Goal: Task Accomplishment & Management: Use online tool/utility

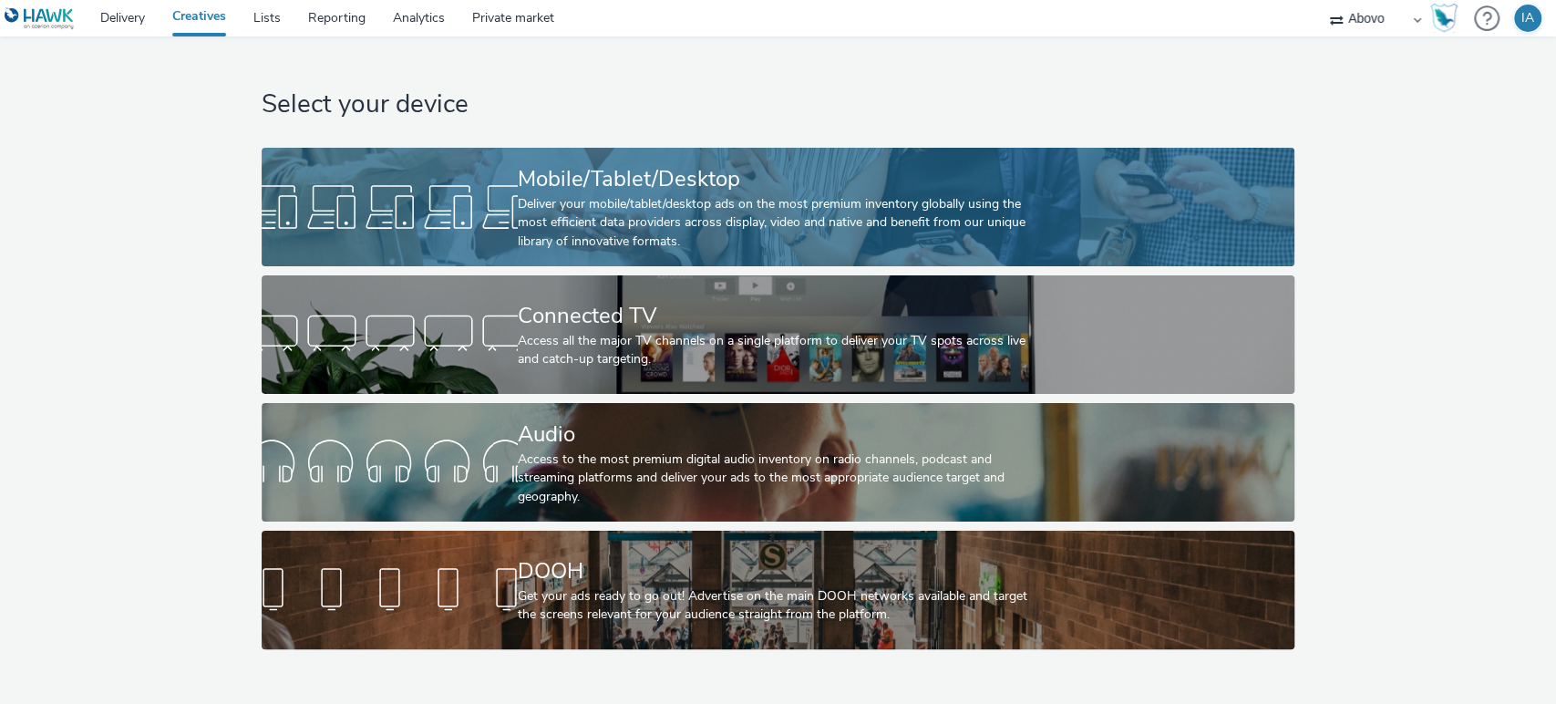
click at [525, 199] on div "Deliver your mobile/tablet/desktop ads on the most premium inventory globally u…" at bounding box center [774, 223] width 513 height 56
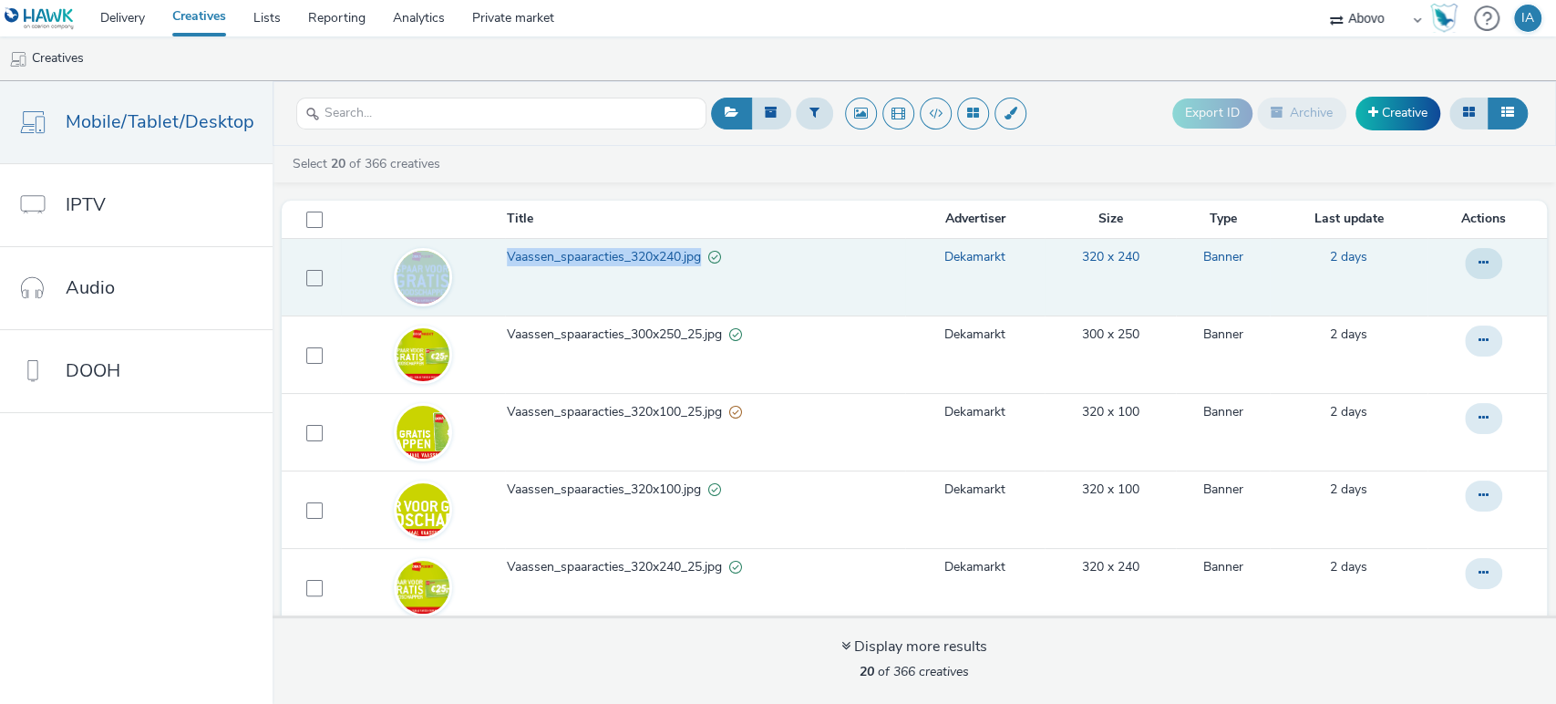
drag, startPoint x: 486, startPoint y: 254, endPoint x: 694, endPoint y: 262, distance: 208.8
click at [694, 262] on tr "Vaassen_spaaracties_320x240.jpg Dekamarkt 320 x 240 Banner 2 days" at bounding box center [914, 276] width 1265 height 77
copy tr "Vaassen_spaaracties_320x240.jpg"
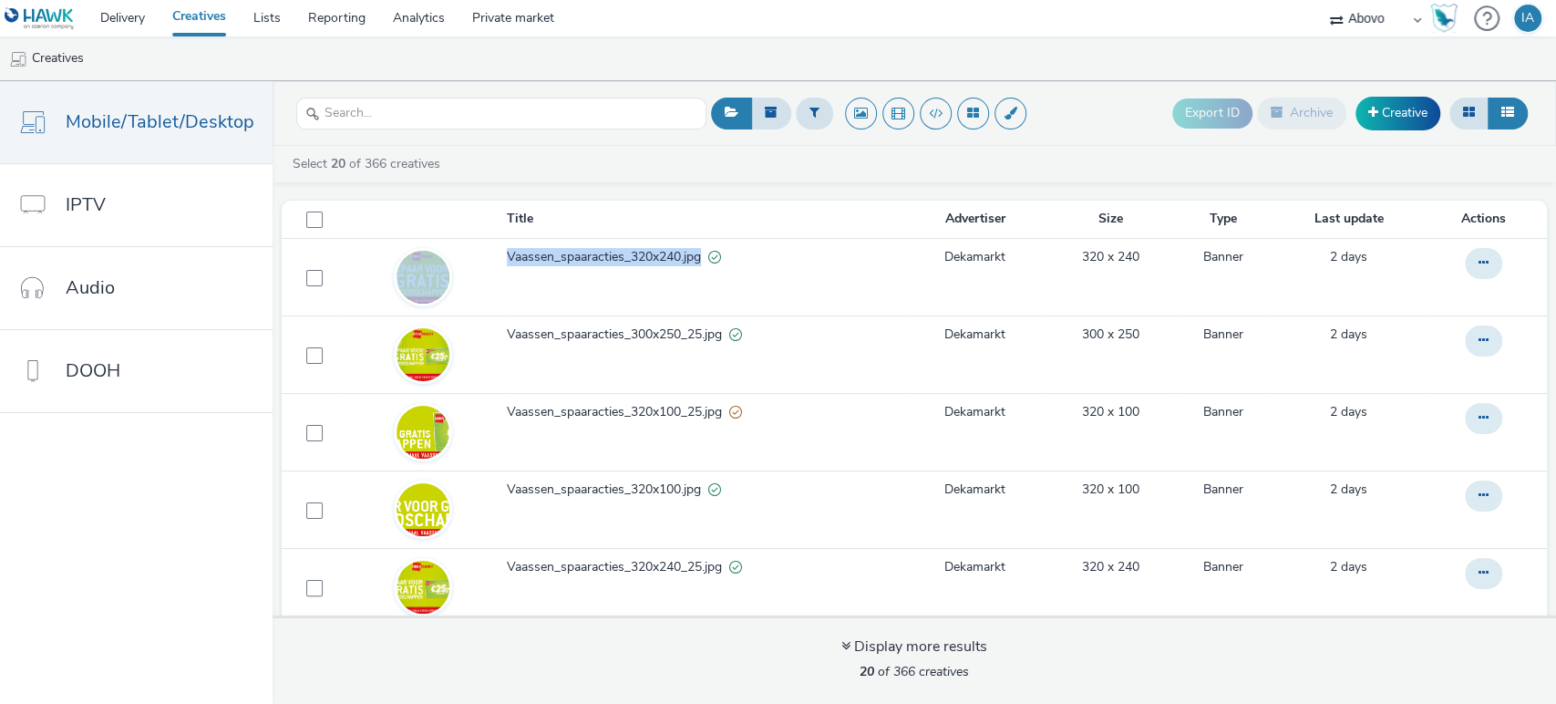
click at [193, 15] on link "Creatives" at bounding box center [199, 18] width 81 height 36
click at [1376, 118] on span at bounding box center [1373, 112] width 10 height 13
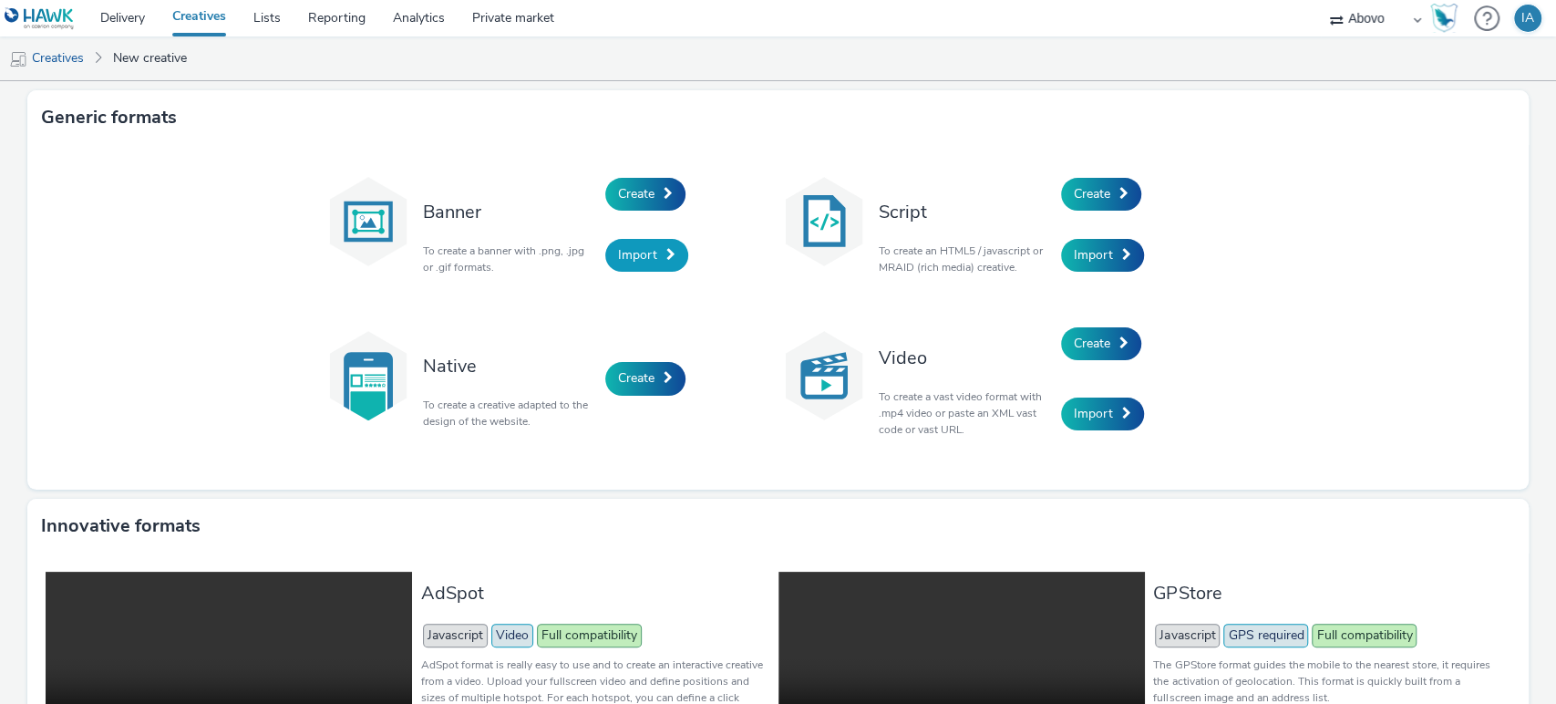
click at [624, 253] on span "Import" at bounding box center [637, 254] width 39 height 17
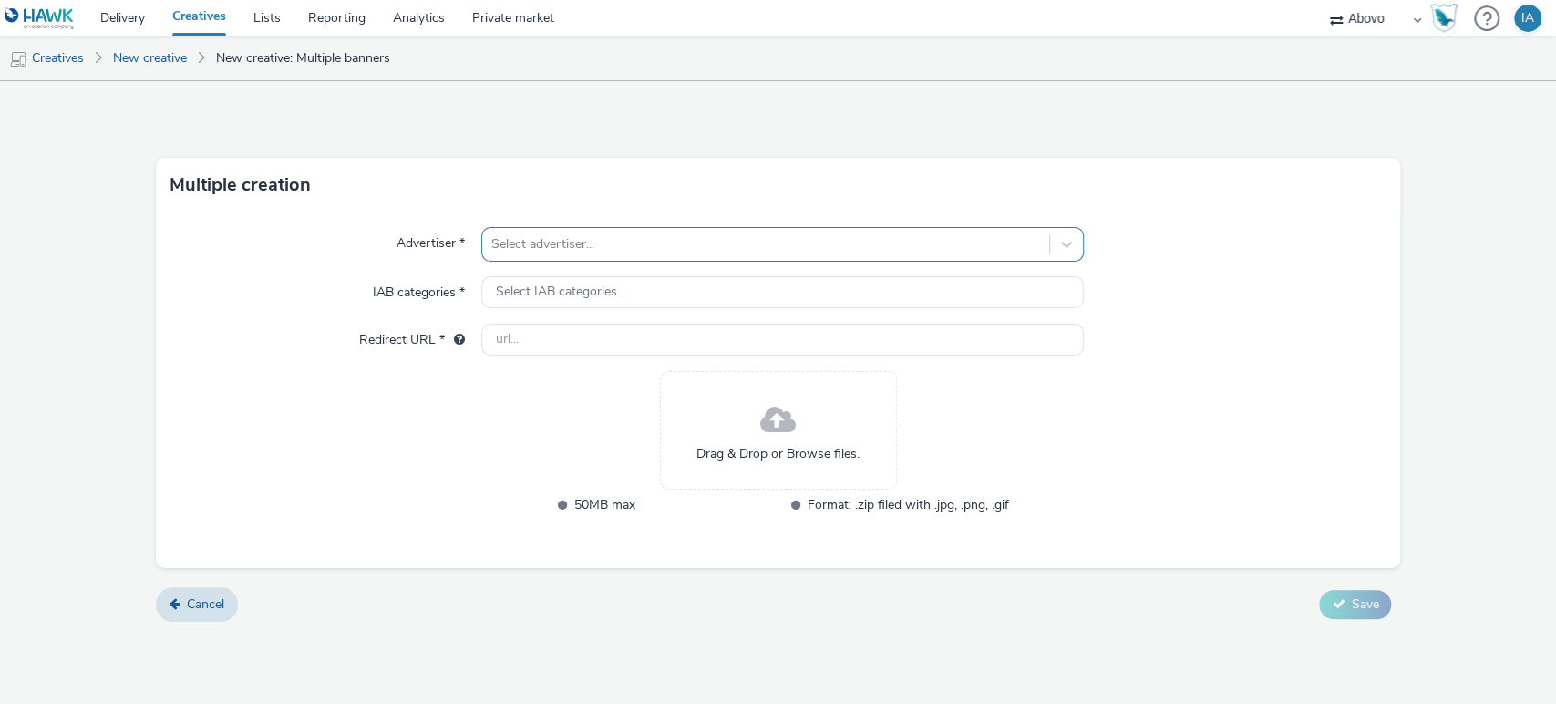
click at [719, 244] on div at bounding box center [766, 244] width 550 height 22
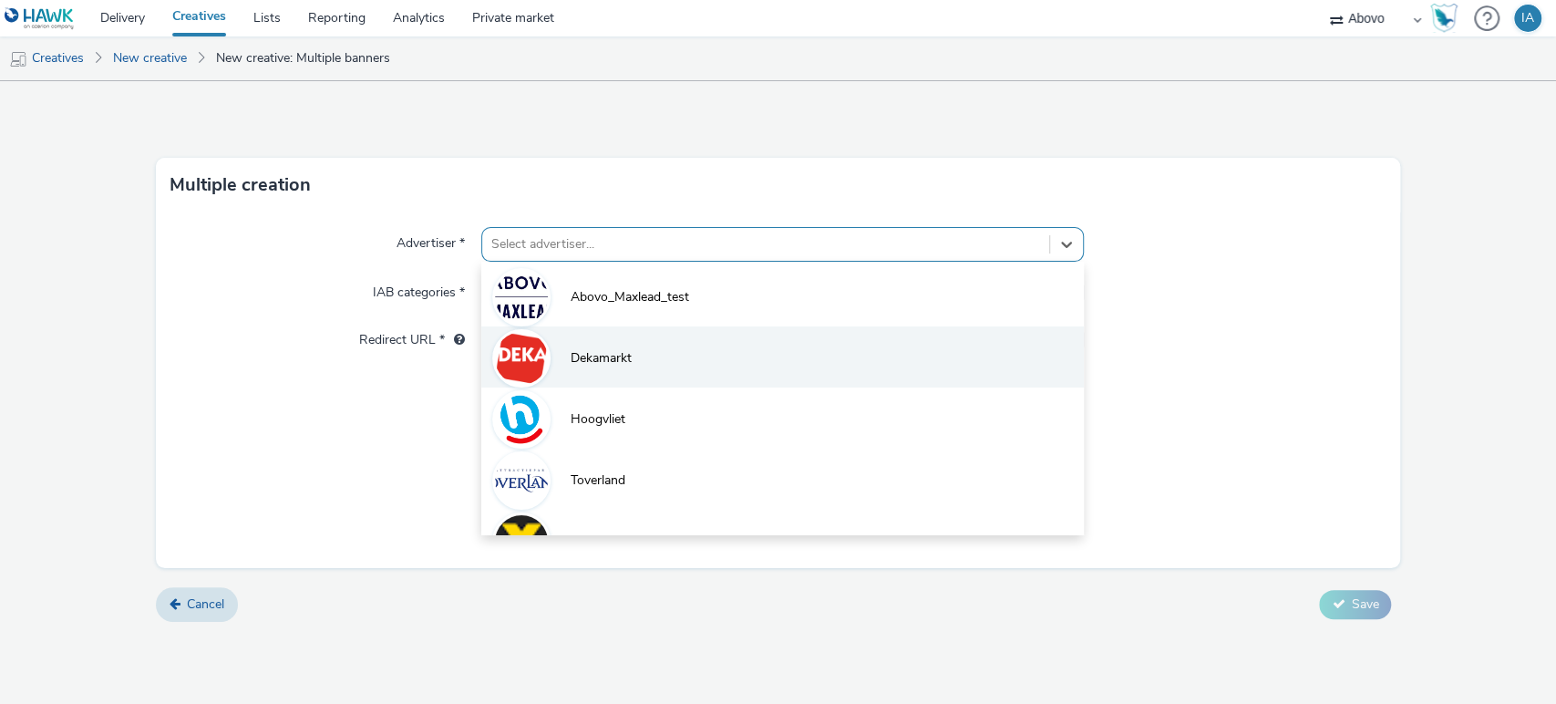
click at [649, 358] on li "Dekamarkt" at bounding box center [782, 356] width 603 height 61
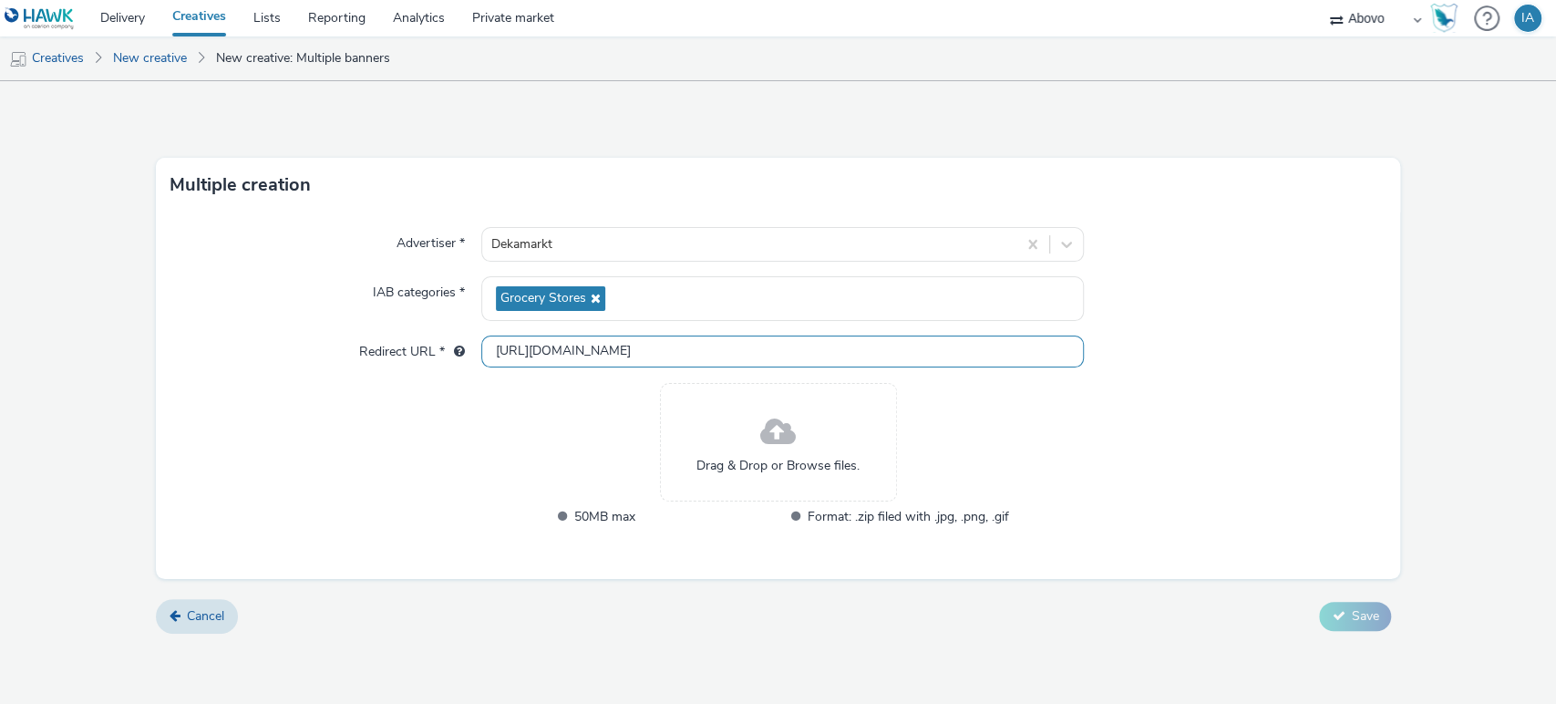
click at [651, 345] on input "http://dekamarkt.nl" at bounding box center [782, 351] width 603 height 32
drag, startPoint x: 624, startPoint y: 350, endPoint x: 308, endPoint y: 380, distance: 317.7
click at [308, 380] on div "Advertiser * Dekamarkt IAB categories * Grocery Stores Redirect URL * http://de…" at bounding box center [778, 395] width 1245 height 366
paste input "s://www.dekamarkt.nl/haarlem-cornelisstraat?utm_source=display&utm_medium=atd&u…"
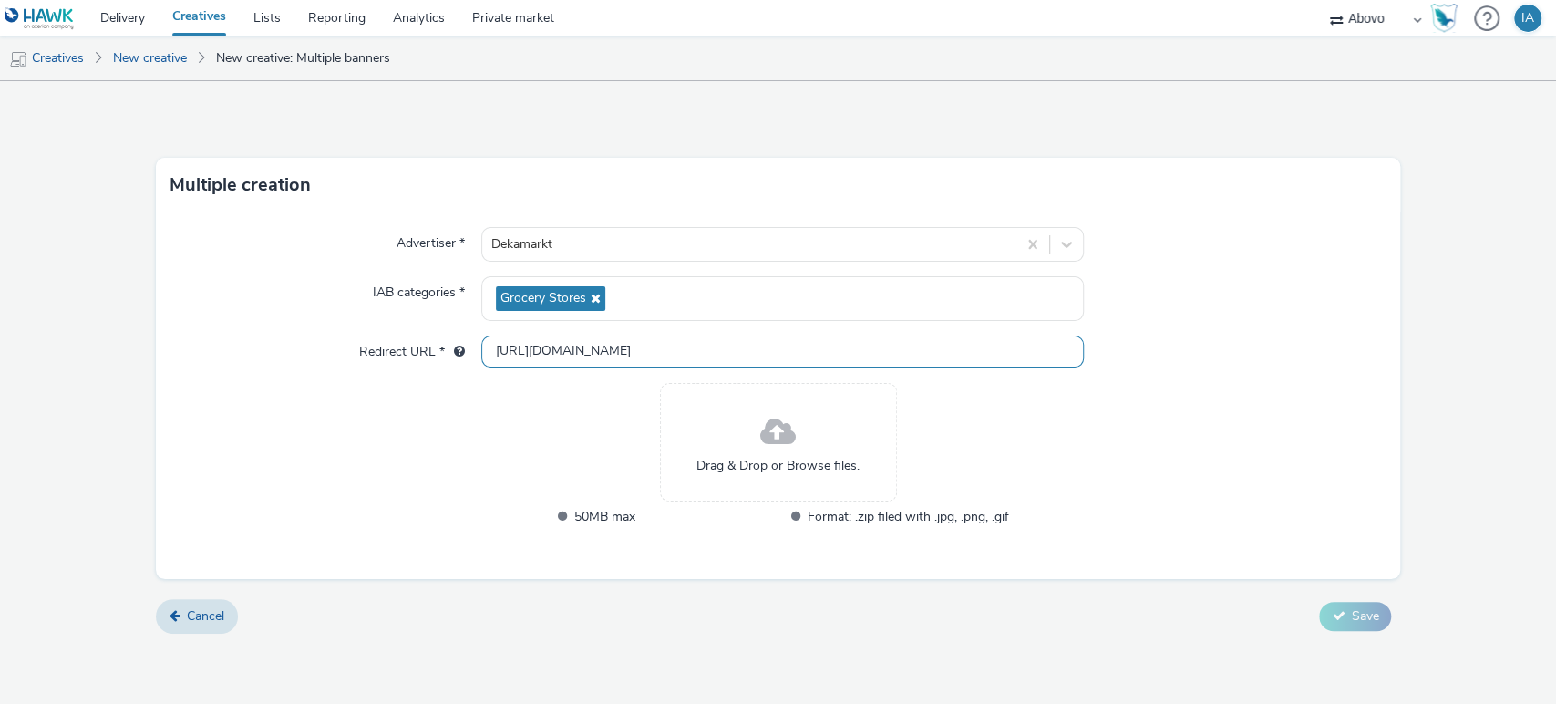
type input "[URL][DOMAIN_NAME]"
click at [1147, 437] on div "Advertiser * Dekamarkt IAB categories * Grocery Stores Redirect URL * https://w…" at bounding box center [778, 395] width 1245 height 366
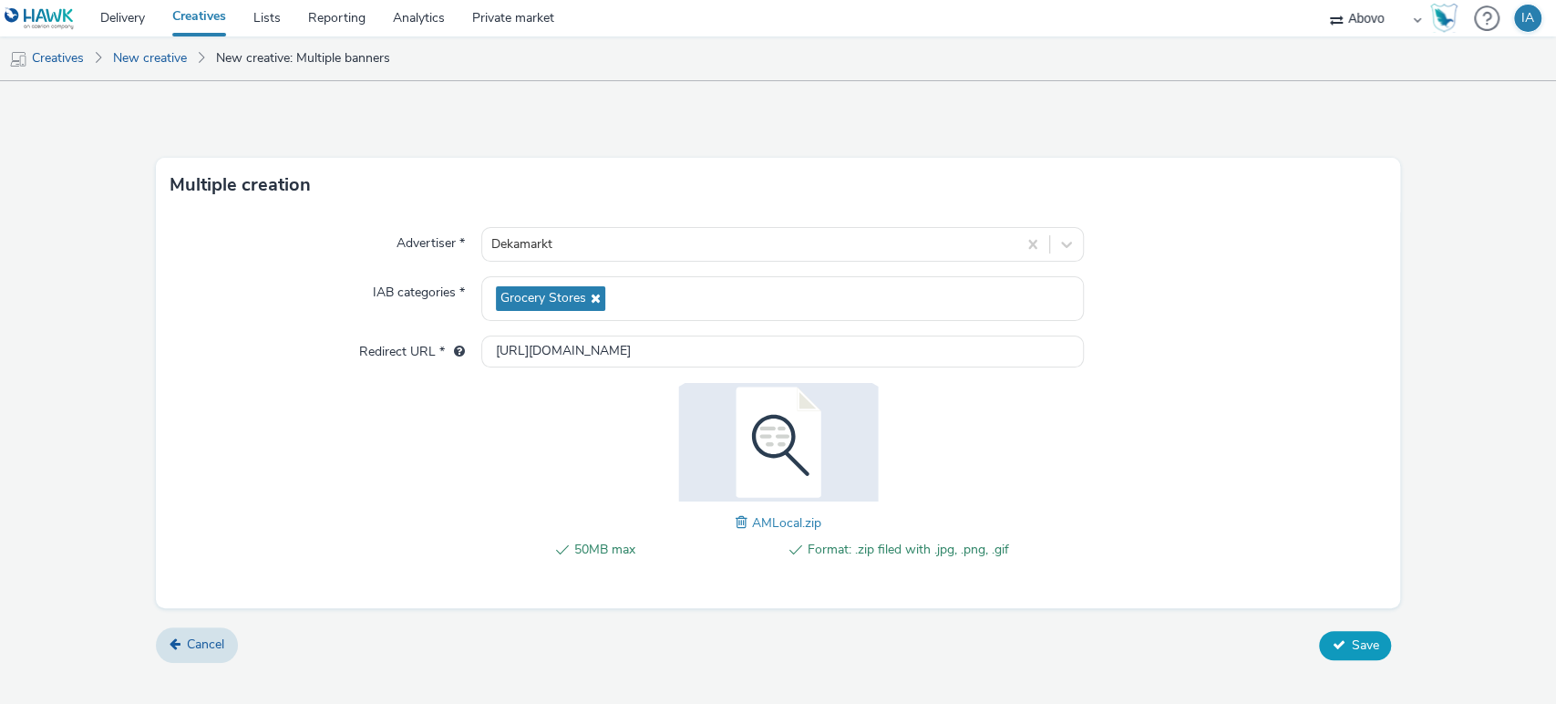
click at [1348, 641] on button "Save" at bounding box center [1355, 645] width 72 height 29
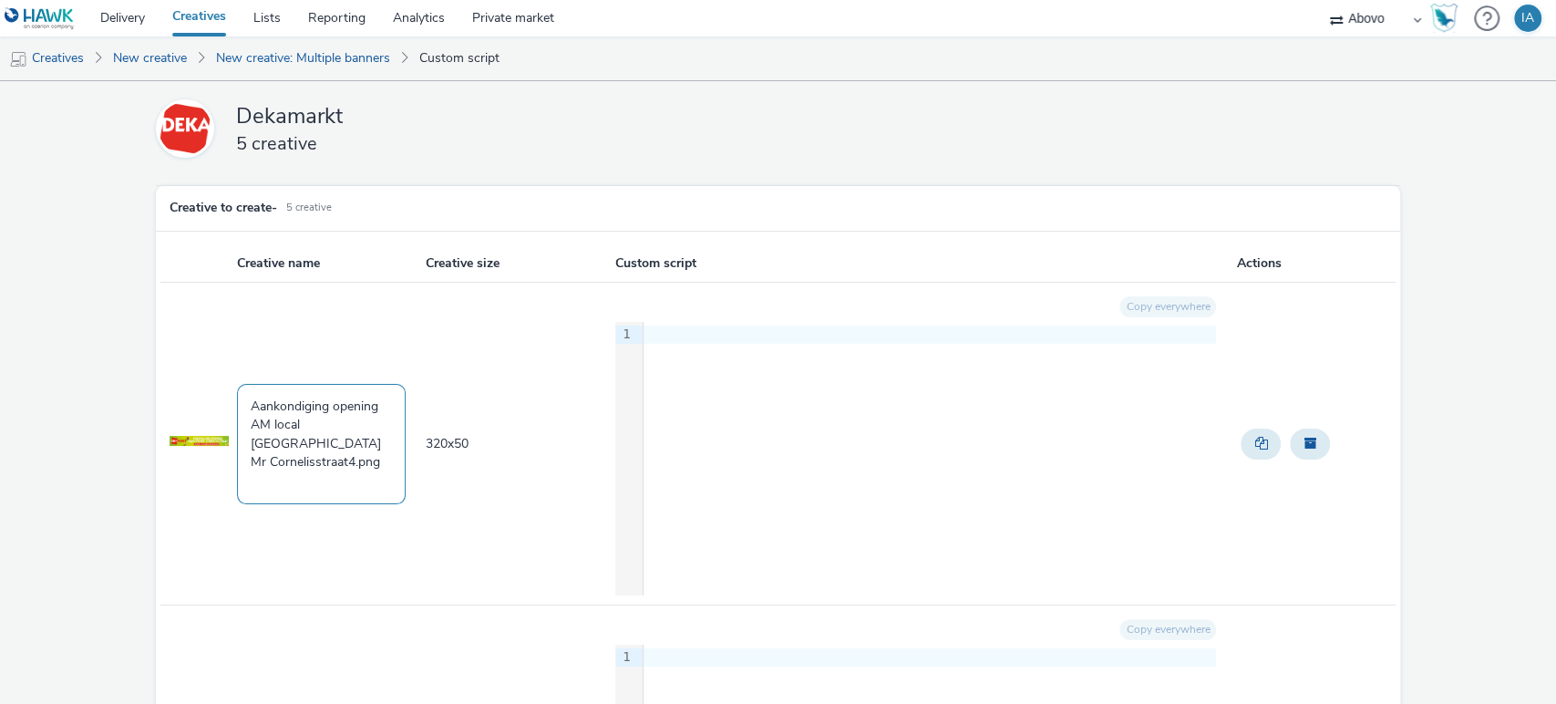
drag, startPoint x: 377, startPoint y: 449, endPoint x: 176, endPoint y: 381, distance: 212.7
click at [176, 381] on tr "Aankondiging opening AM local Haarlem Mr Cornelisstraat4.png 320 x 50 Copy ever…" at bounding box center [778, 444] width 1236 height 323
paste textarea "Vaassen_spaaracties_320x240.jp"
drag, startPoint x: 293, startPoint y: 402, endPoint x: 76, endPoint y: 436, distance: 219.5
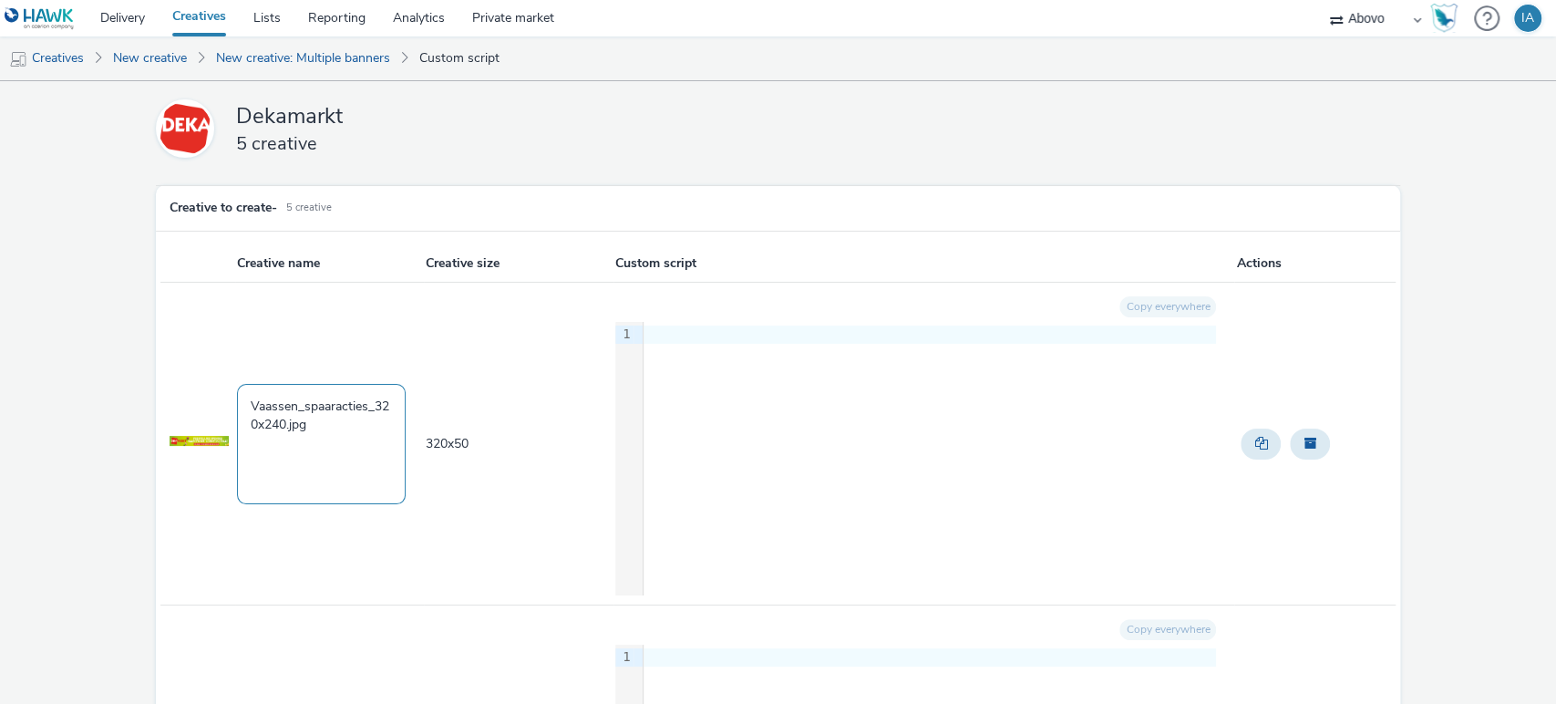
click at [293, 398] on textarea "Vaassen_spaaracties_320x240.jpg" at bounding box center [321, 444] width 169 height 120
click at [260, 423] on textarea "Cornelisstraat_spaaracties_320x240.jpg" at bounding box center [321, 444] width 169 height 120
click at [355, 419] on textarea "Cornelisstraat_vooraankondiging_320x240.jpg" at bounding box center [321, 444] width 169 height 120
drag, startPoint x: 380, startPoint y: 428, endPoint x: 185, endPoint y: 411, distance: 195.8
click at [185, 411] on tr "Cornelisstraat_vooraankondiging_320x50.jpg 320 x 50 Copy everywhere 9 1 ›" at bounding box center [778, 444] width 1236 height 323
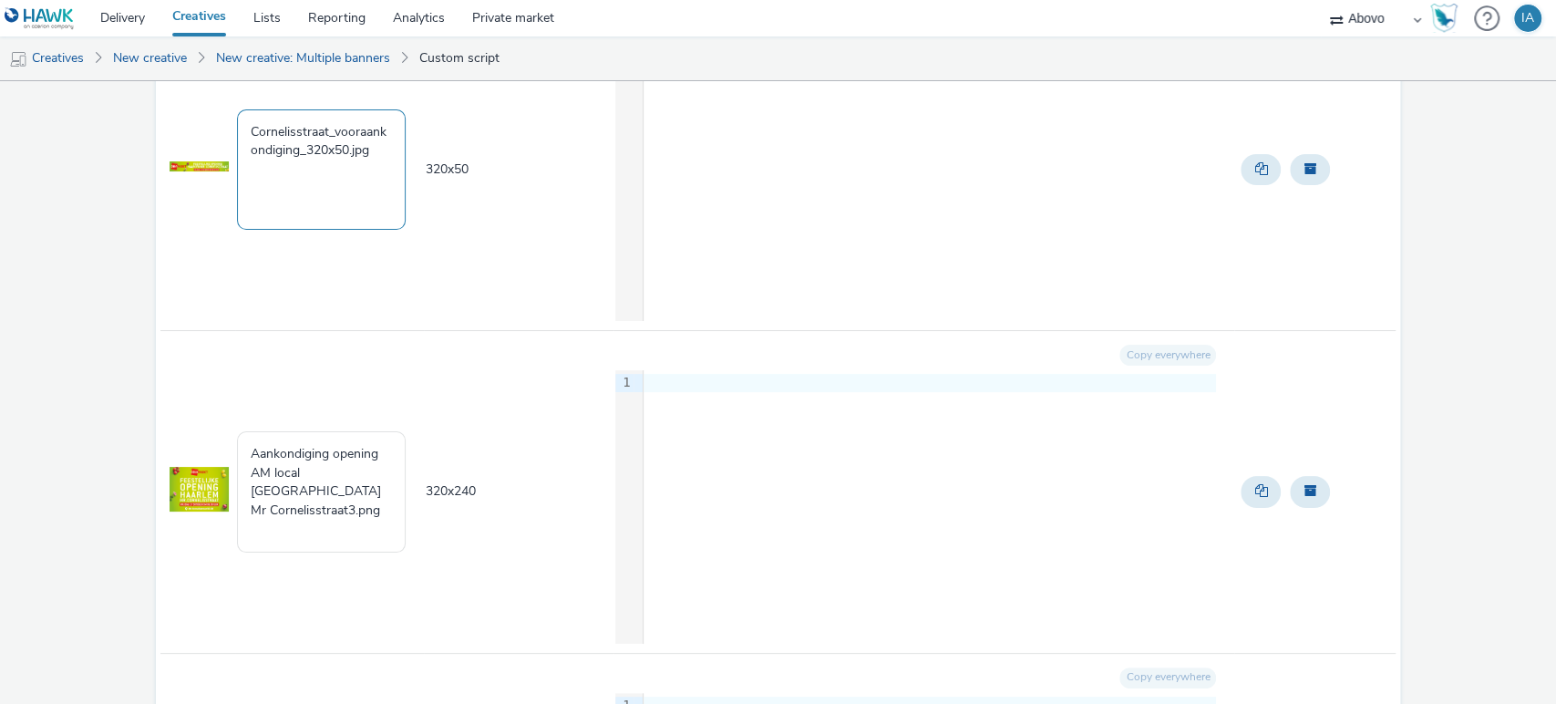
scroll to position [274, 0]
type textarea "Cornelisstraat_vooraankondiging_320x50.jpg"
drag, startPoint x: 374, startPoint y: 500, endPoint x: 185, endPoint y: 427, distance: 202.6
click at [185, 427] on tr "Aankondiging opening AM local Haarlem Mr Cornelisstraat3.png 320 x 240 Copy eve…" at bounding box center [778, 492] width 1236 height 323
paste textarea "Cornelisstraat_vooraankondiging_320x50.jp"
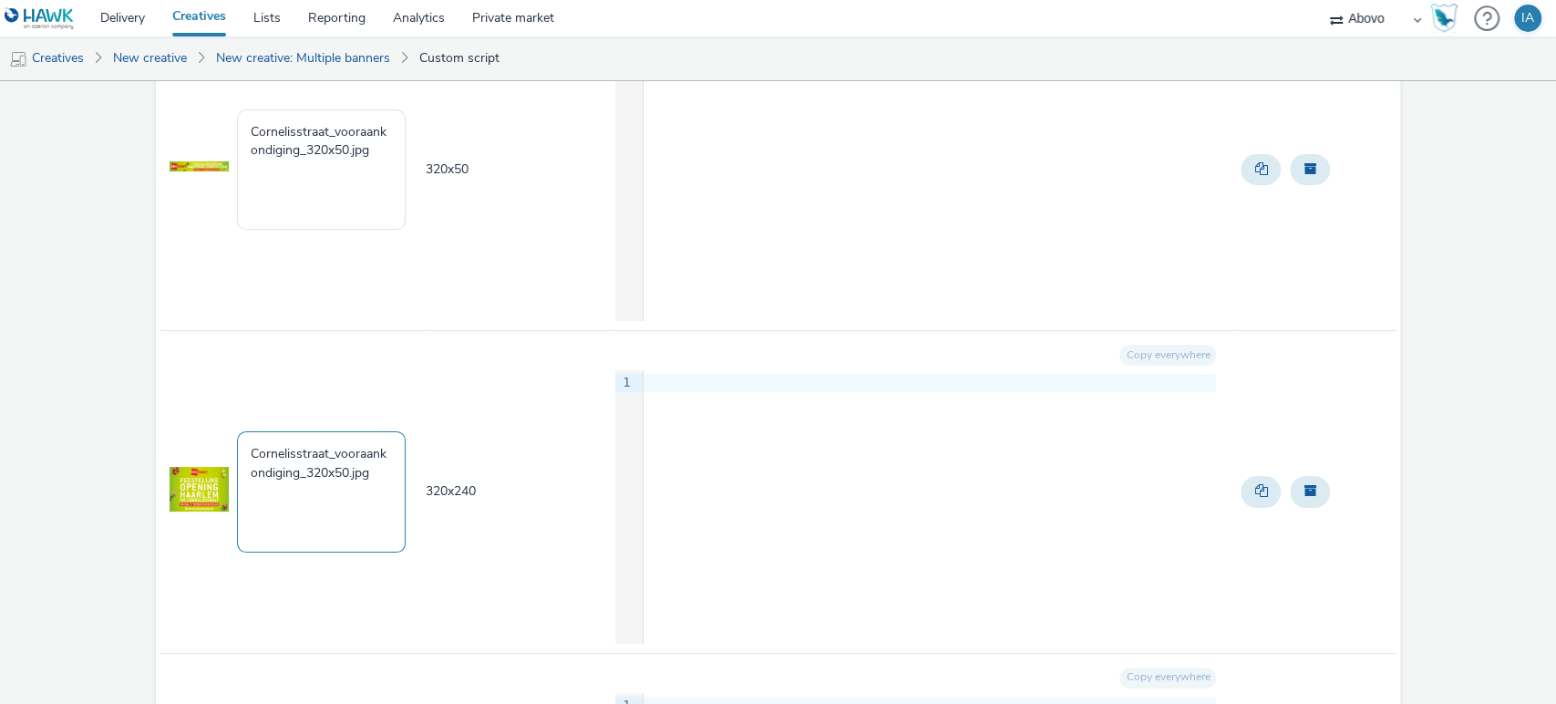
click at [350, 471] on textarea "Cornelisstraat_vooraankondiging_320x50.jpg" at bounding box center [321, 491] width 169 height 120
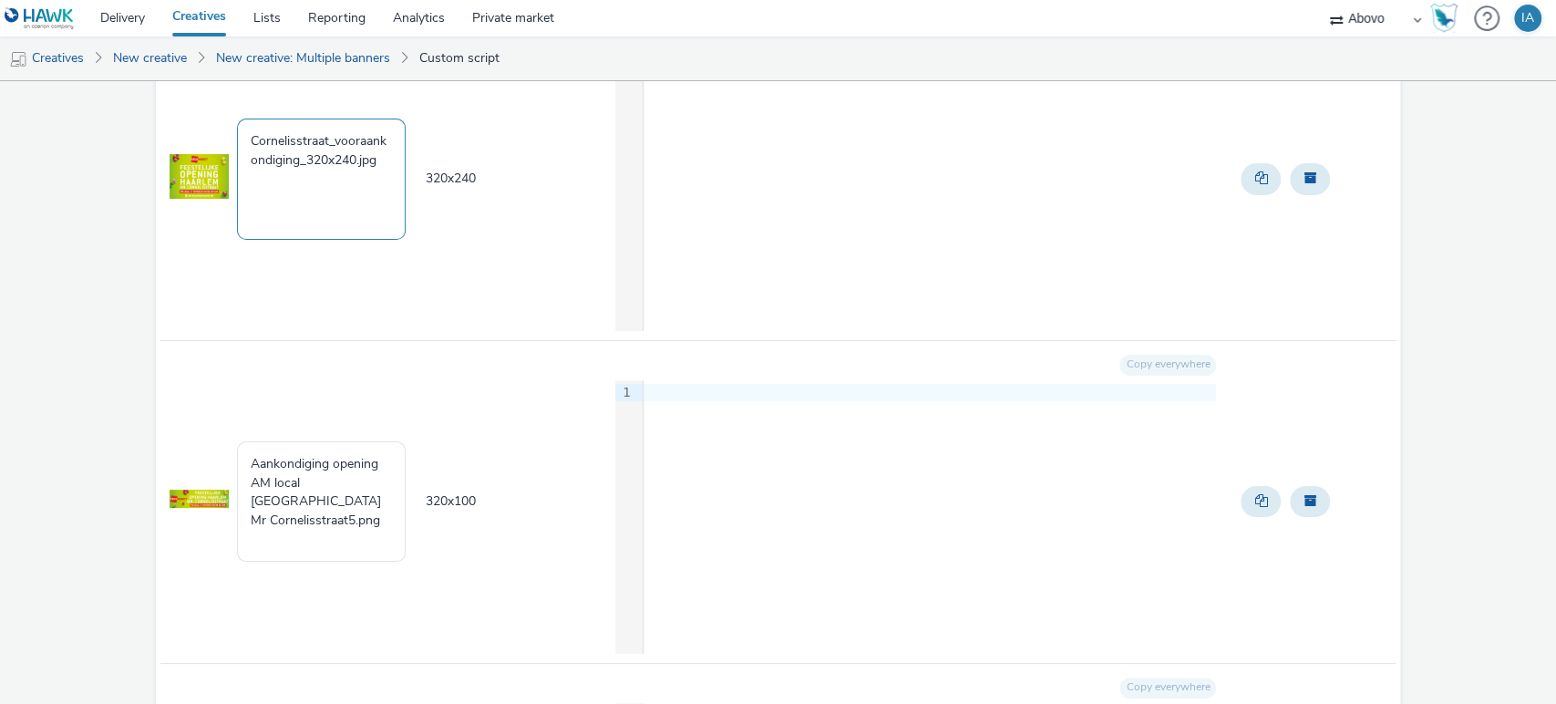
scroll to position [605, 0]
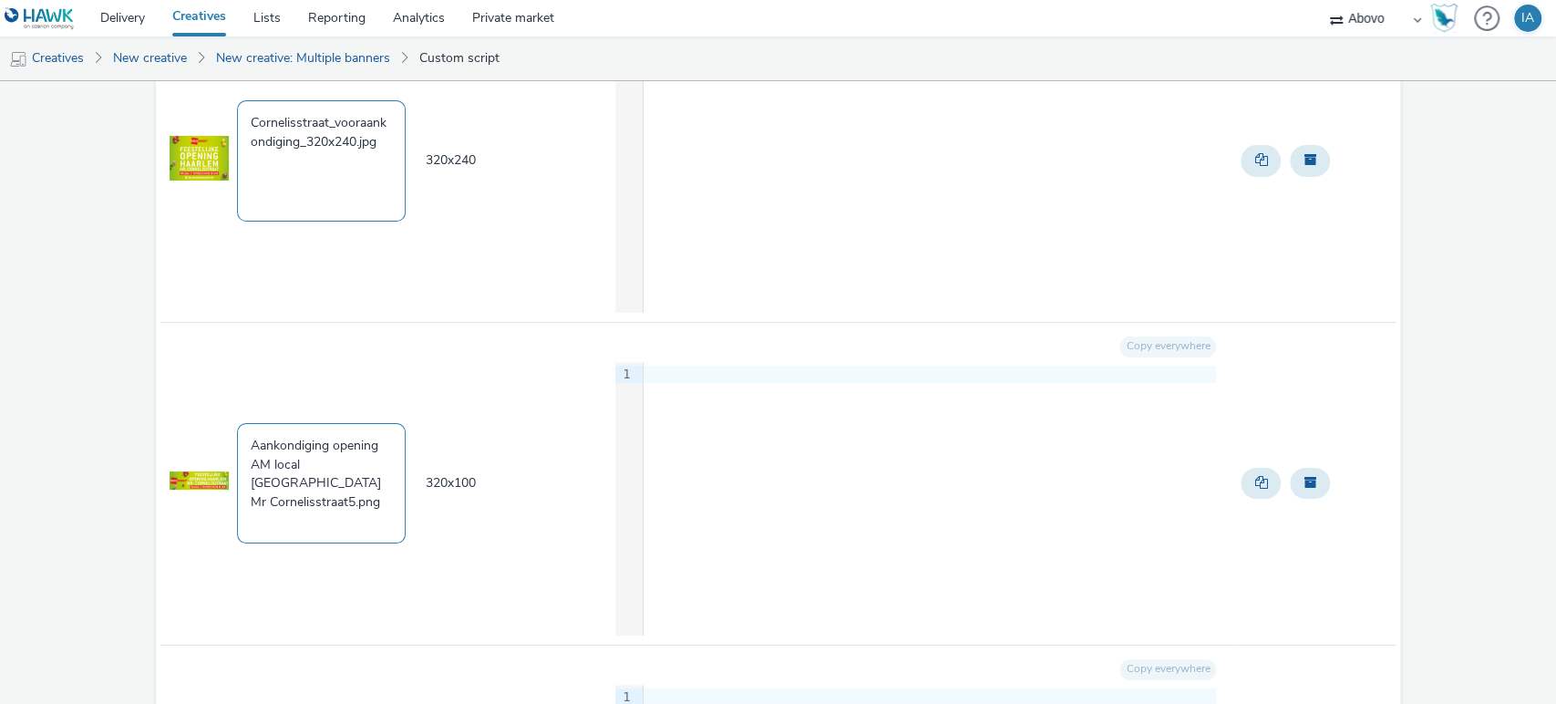
type textarea "Cornelisstraat_vooraankondiging_320x240.jpg"
drag, startPoint x: 369, startPoint y: 484, endPoint x: 211, endPoint y: 416, distance: 171.8
click at [211, 416] on tr "Aankondiging opening AM local Haarlem Mr Cornelisstraat5.png 320 x 100 Copy eve…" at bounding box center [778, 483] width 1236 height 323
paste textarea "Cornelisstraat_vooraankondiging_320x50.jp"
click at [345, 467] on textarea "Cornelisstraat_vooraankondiging_320x50.jpg" at bounding box center [321, 483] width 169 height 120
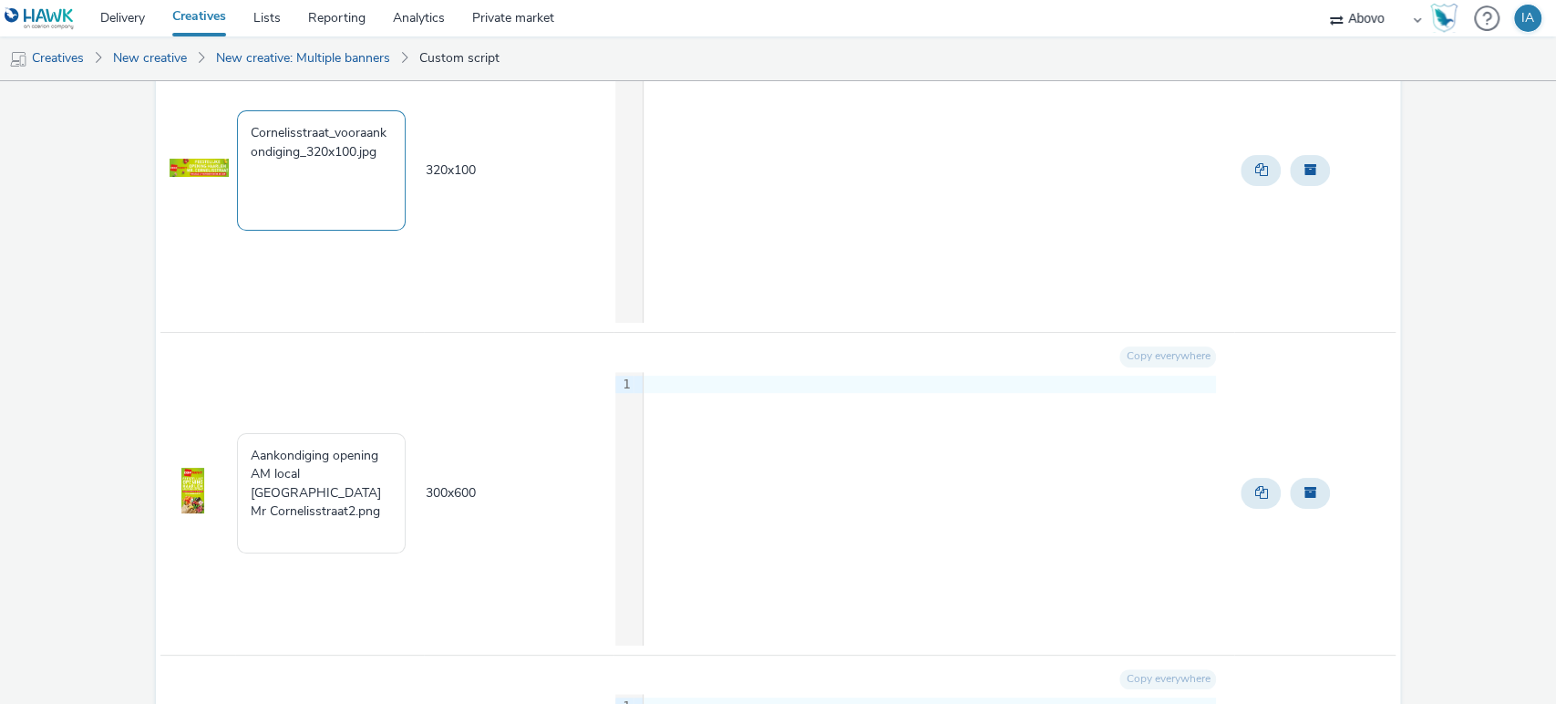
scroll to position [992, 0]
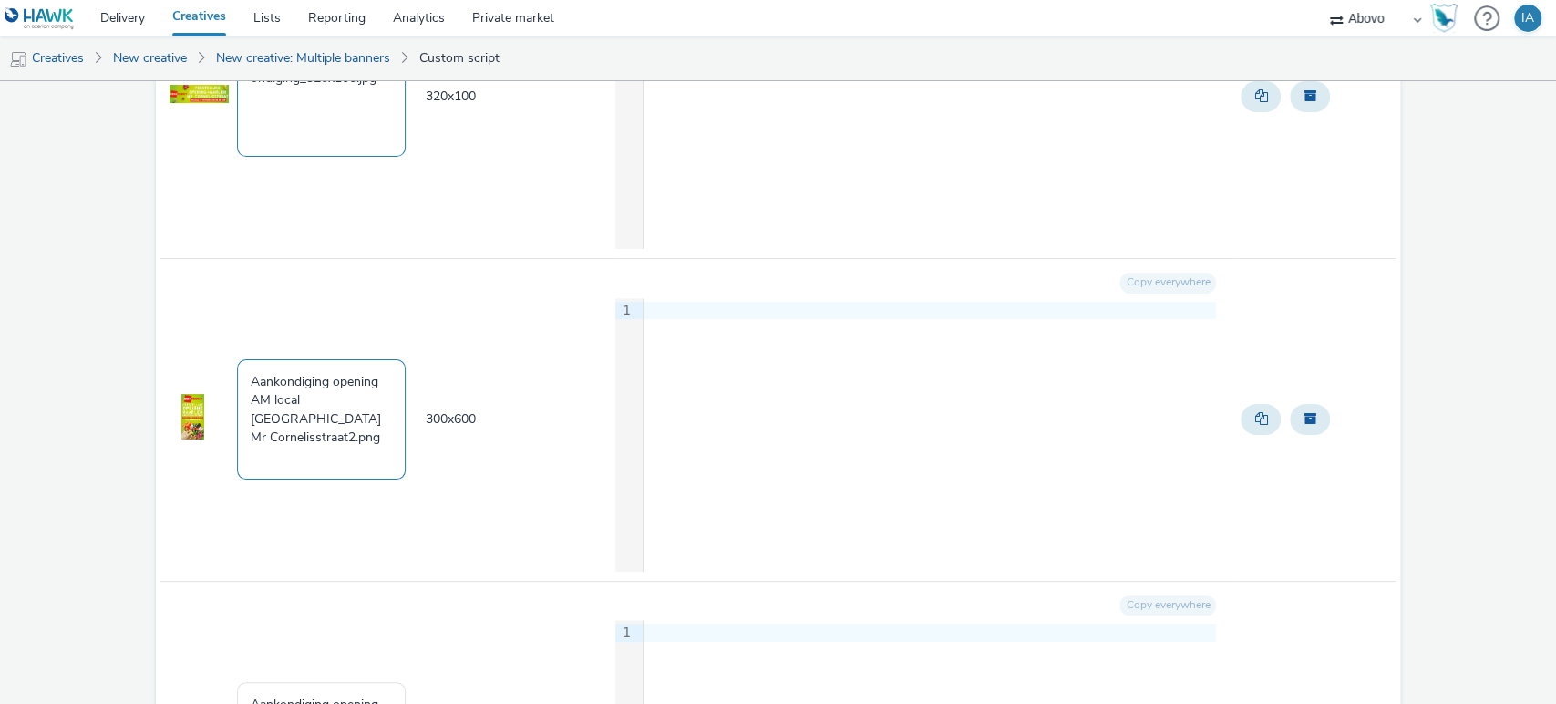
type textarea "Cornelisstraat_vooraankondiging_320x100.jpg"
drag, startPoint x: 381, startPoint y: 424, endPoint x: 229, endPoint y: 368, distance: 162.0
click at [229, 368] on tr "Aankondiging opening AM local Haarlem Mr Cornelisstraat2.png 300 x 600 Copy eve…" at bounding box center [778, 419] width 1236 height 323
paste textarea "Cornelisstraat_vooraankondiging_320x50.jp"
click at [347, 399] on textarea "Cornelisstraat_vooraankondiging_320x50.jpg" at bounding box center [321, 419] width 169 height 120
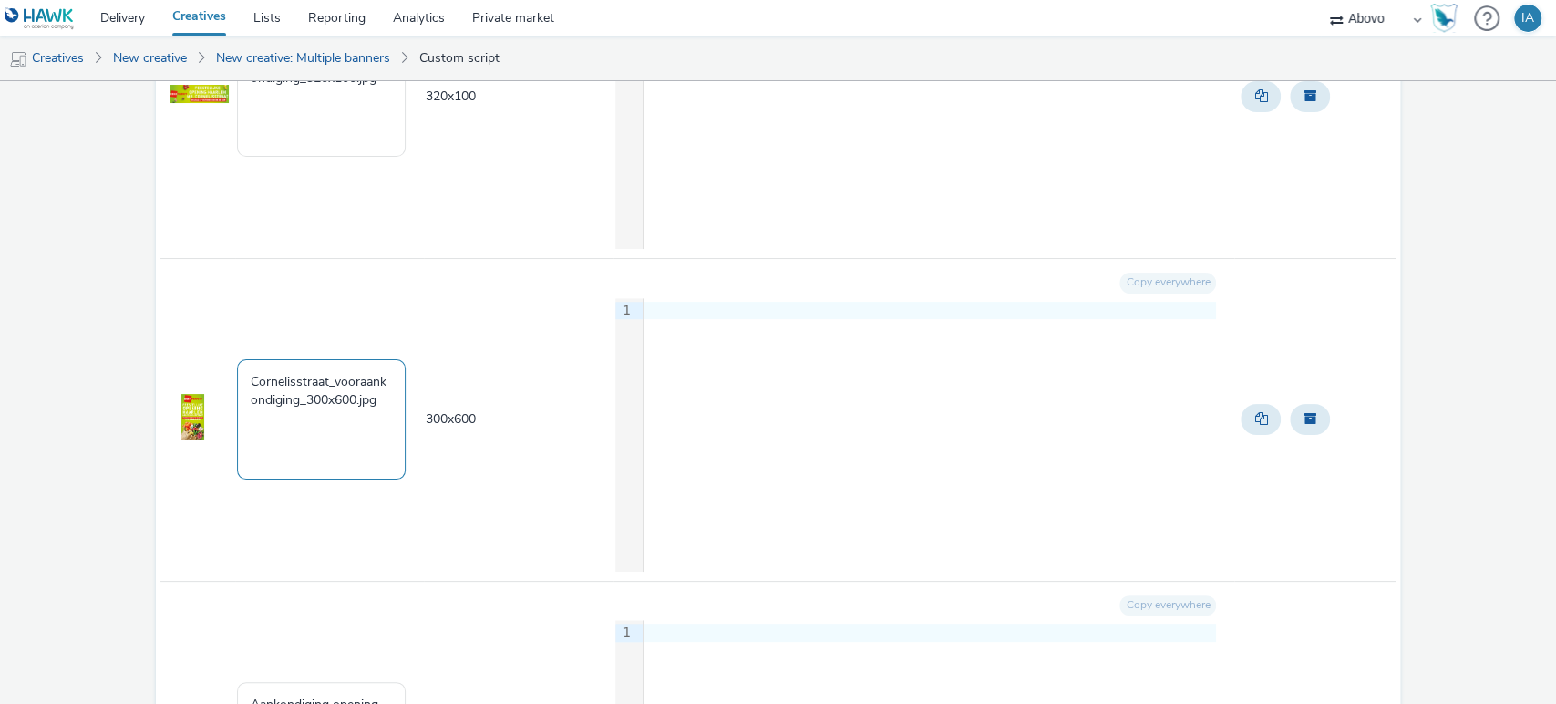
scroll to position [1275, 0]
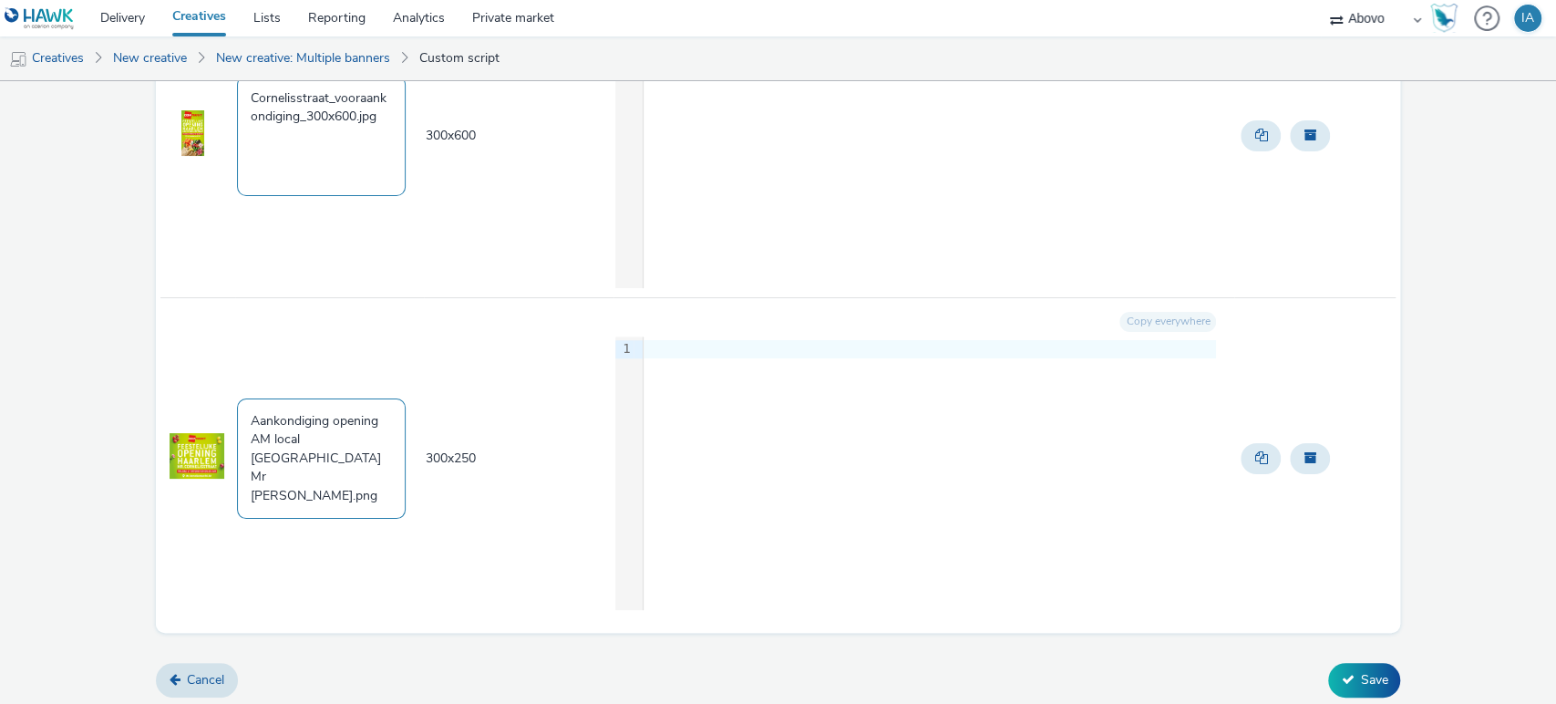
type textarea "Cornelisstraat_vooraankondiging_300x600.jpg"
drag, startPoint x: 372, startPoint y: 458, endPoint x: 192, endPoint y: 402, distance: 188.2
click at [192, 402] on tr "Aankondiging opening AM local Haarlem Mr Cornelisstraat.png 300 x 250 Copy ever…" at bounding box center [778, 458] width 1236 height 322
paste textarea "Cornelisstraat_vooraankondiging_320x50.jp"
click at [348, 438] on textarea "Cornelisstraat_vooraankondiging_320x50.jpg" at bounding box center [321, 458] width 169 height 120
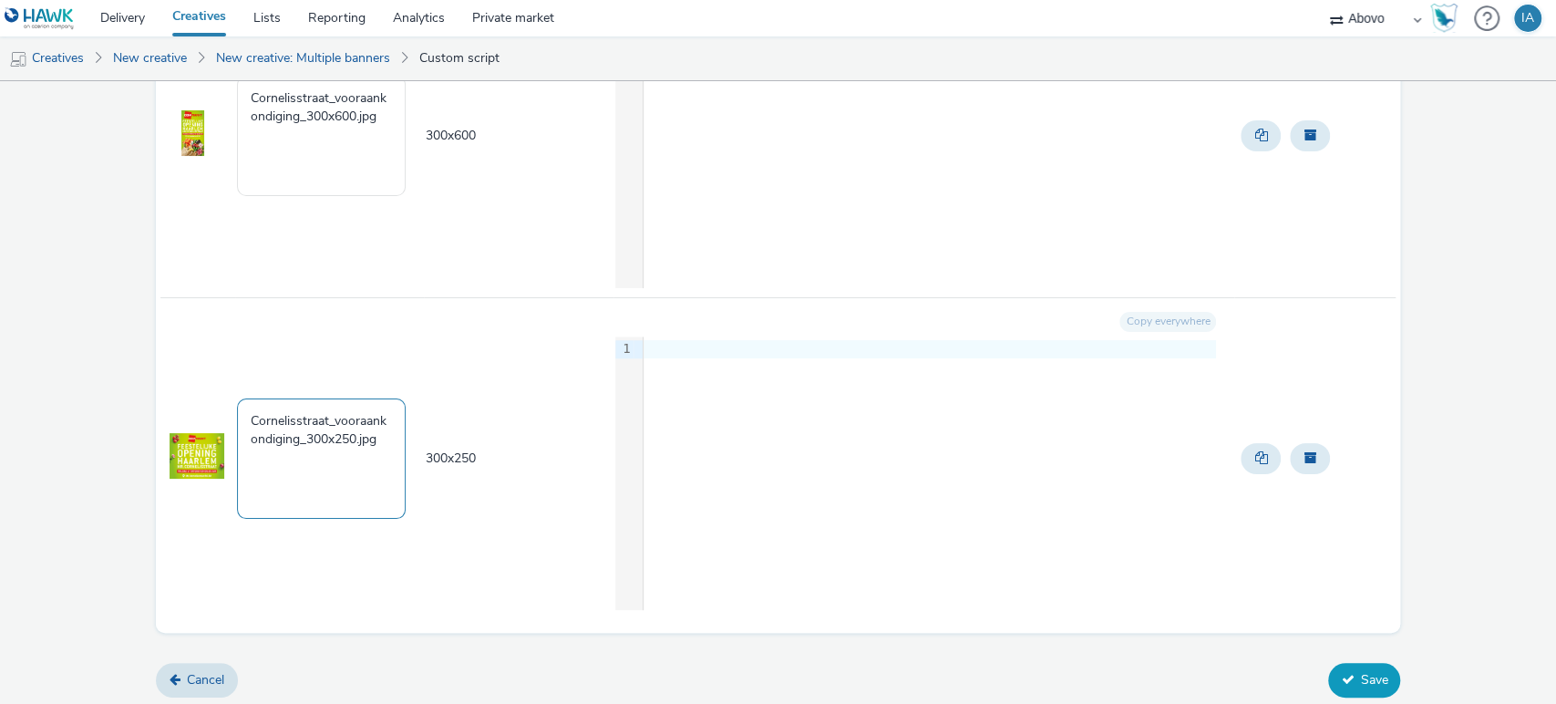
type textarea "Cornelisstraat_vooraankondiging_300x250.jpg"
click at [1351, 682] on button "Save" at bounding box center [1364, 680] width 72 height 35
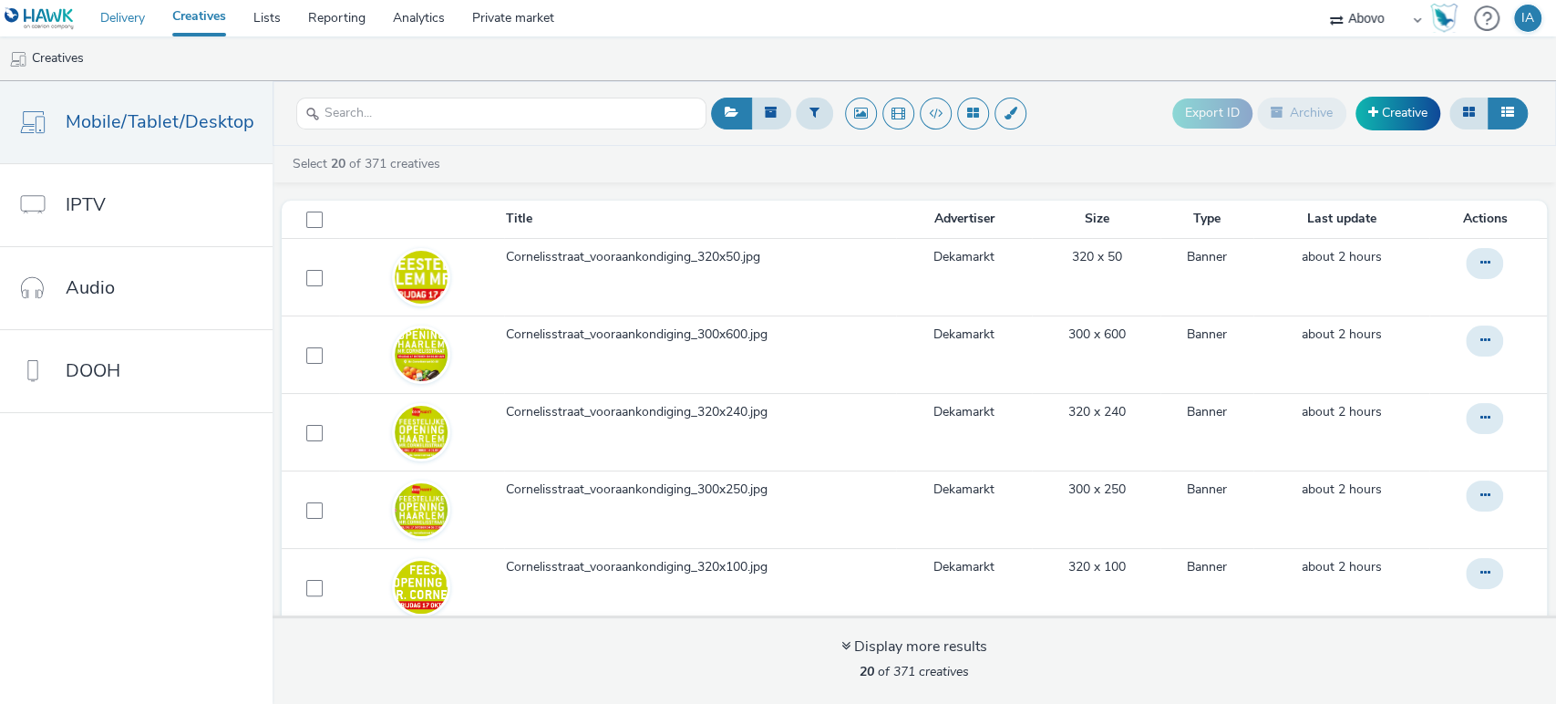
click at [131, 20] on link "Delivery" at bounding box center [123, 18] width 72 height 36
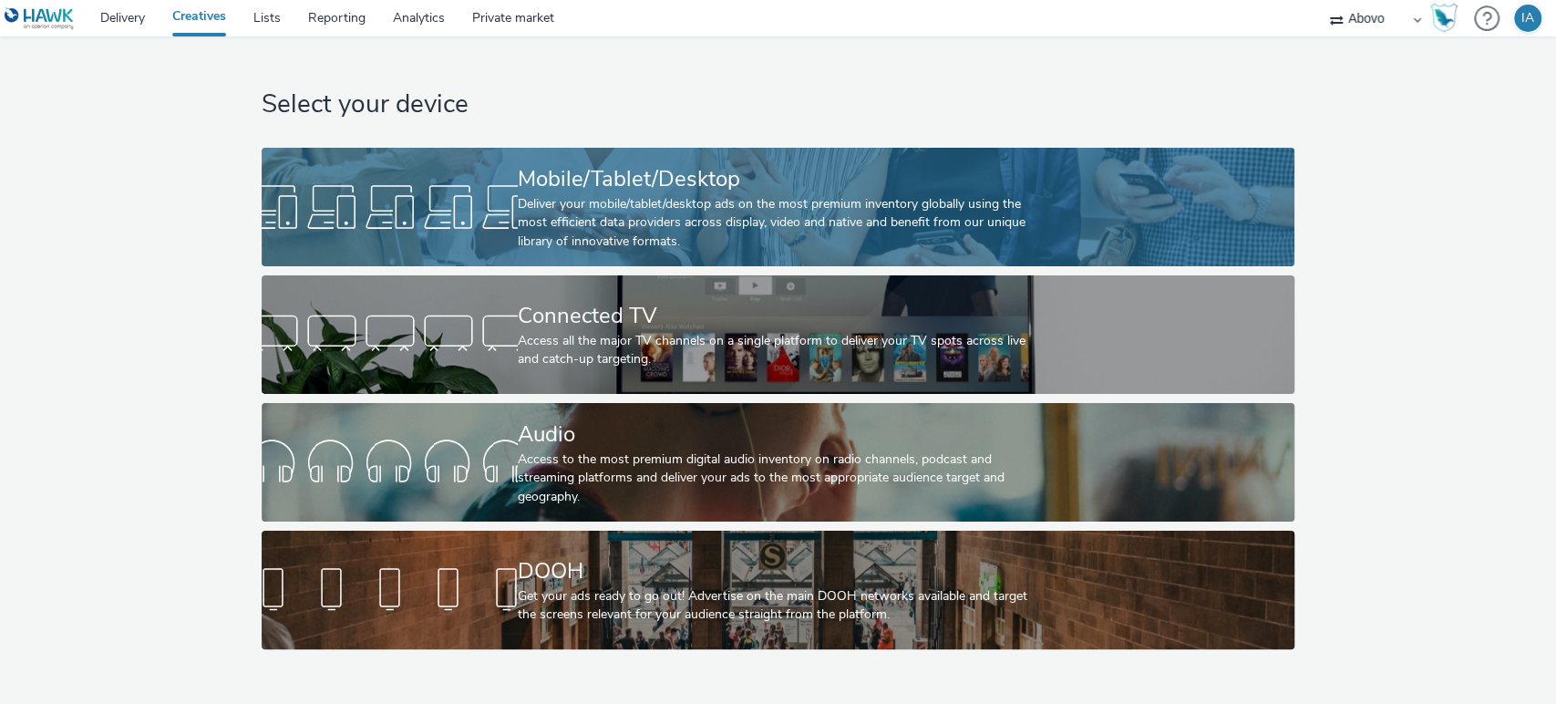
click at [554, 177] on div "Mobile/Tablet/Desktop" at bounding box center [774, 179] width 513 height 32
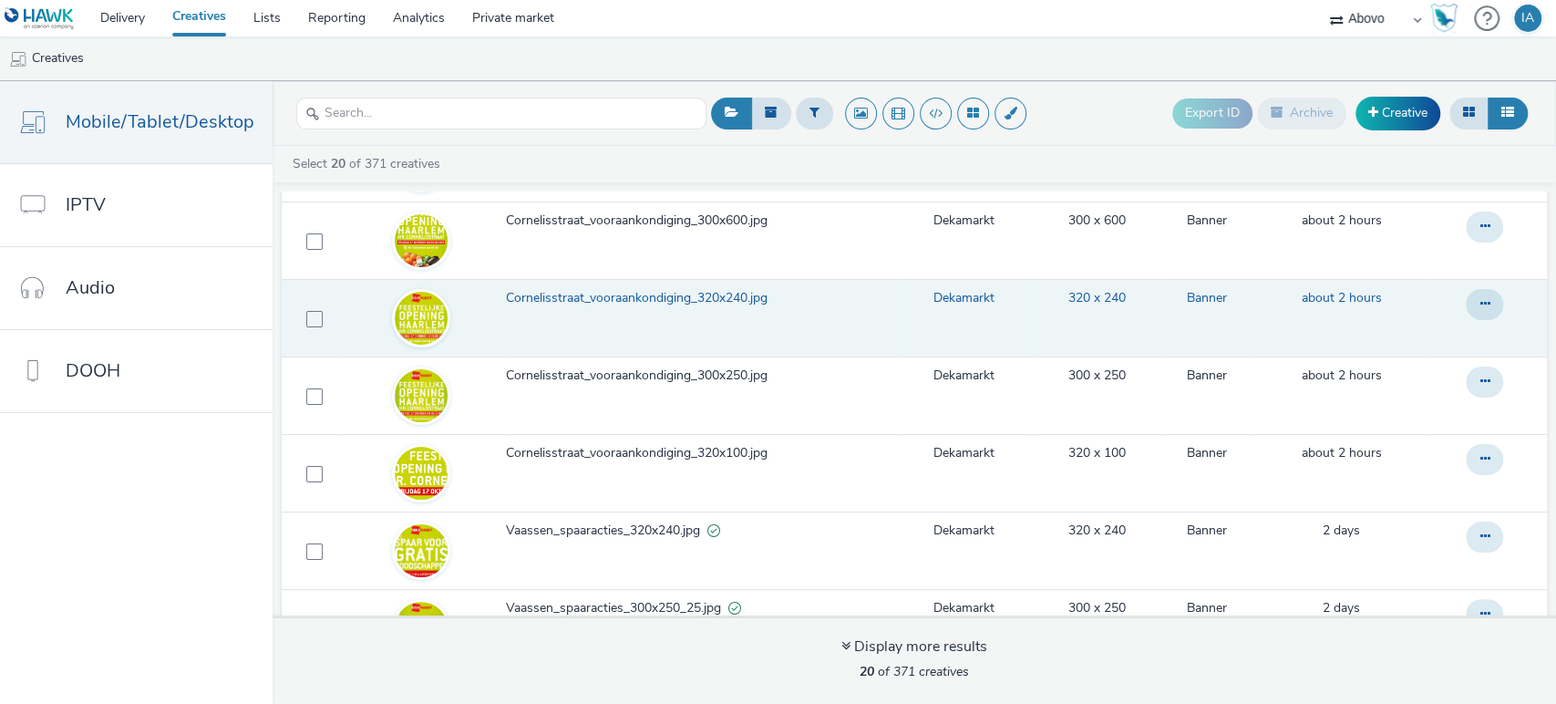
scroll to position [121, 0]
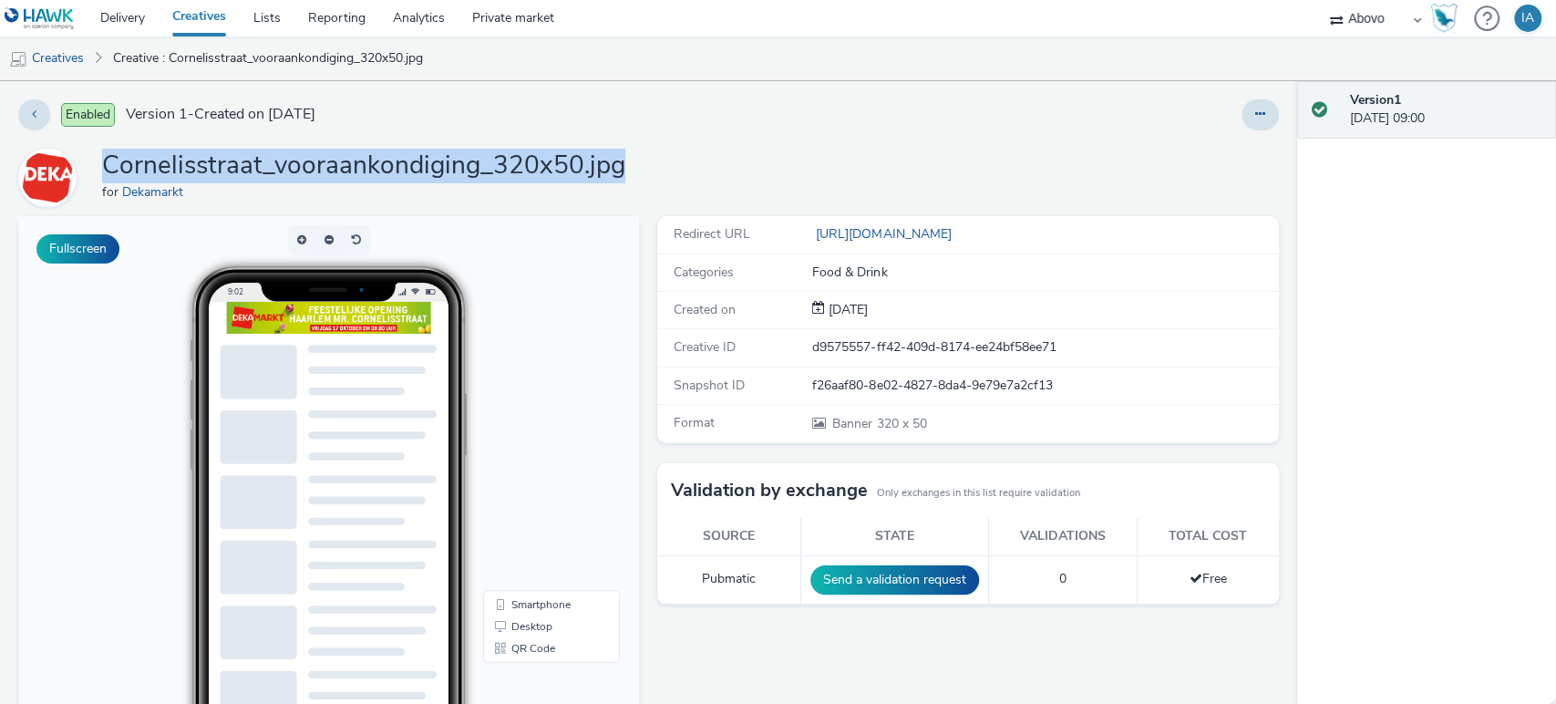
drag, startPoint x: 632, startPoint y: 170, endPoint x: 95, endPoint y: 178, distance: 536.8
click at [95, 178] on div "Cornelisstraat_vooraankondiging_320x50.jpg for Dekamarkt" at bounding box center [648, 178] width 1260 height 58
copy h1 "Cornelisstraat_vooraankondiging_320x50.jpg"
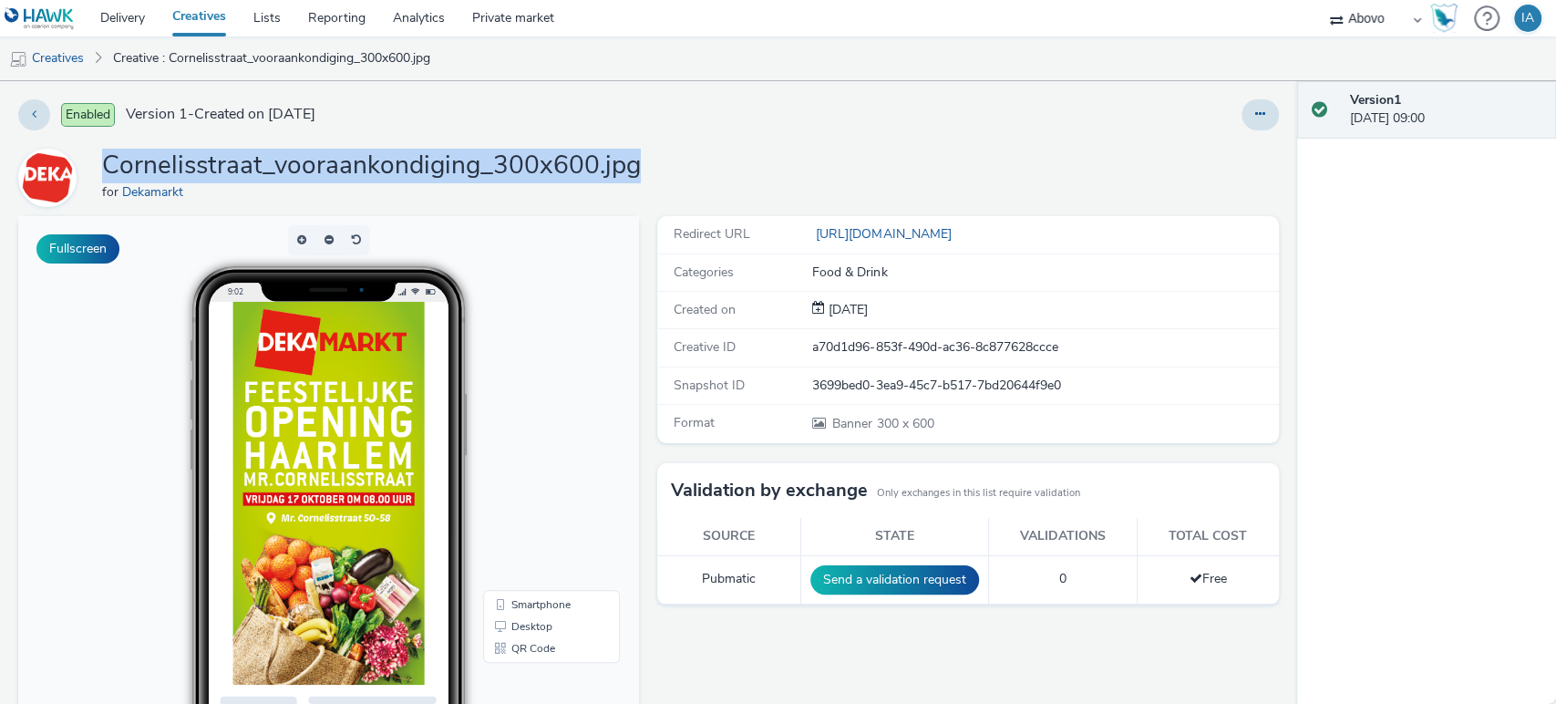
drag, startPoint x: 644, startPoint y: 166, endPoint x: 106, endPoint y: 176, distance: 538.7
click at [106, 176] on div "Cornelisstraat_vooraankondiging_300x600.jpg for Dekamarkt" at bounding box center [648, 178] width 1260 height 58
copy h1 "Cornelisstraat_vooraankondiging_300x600.jpg"
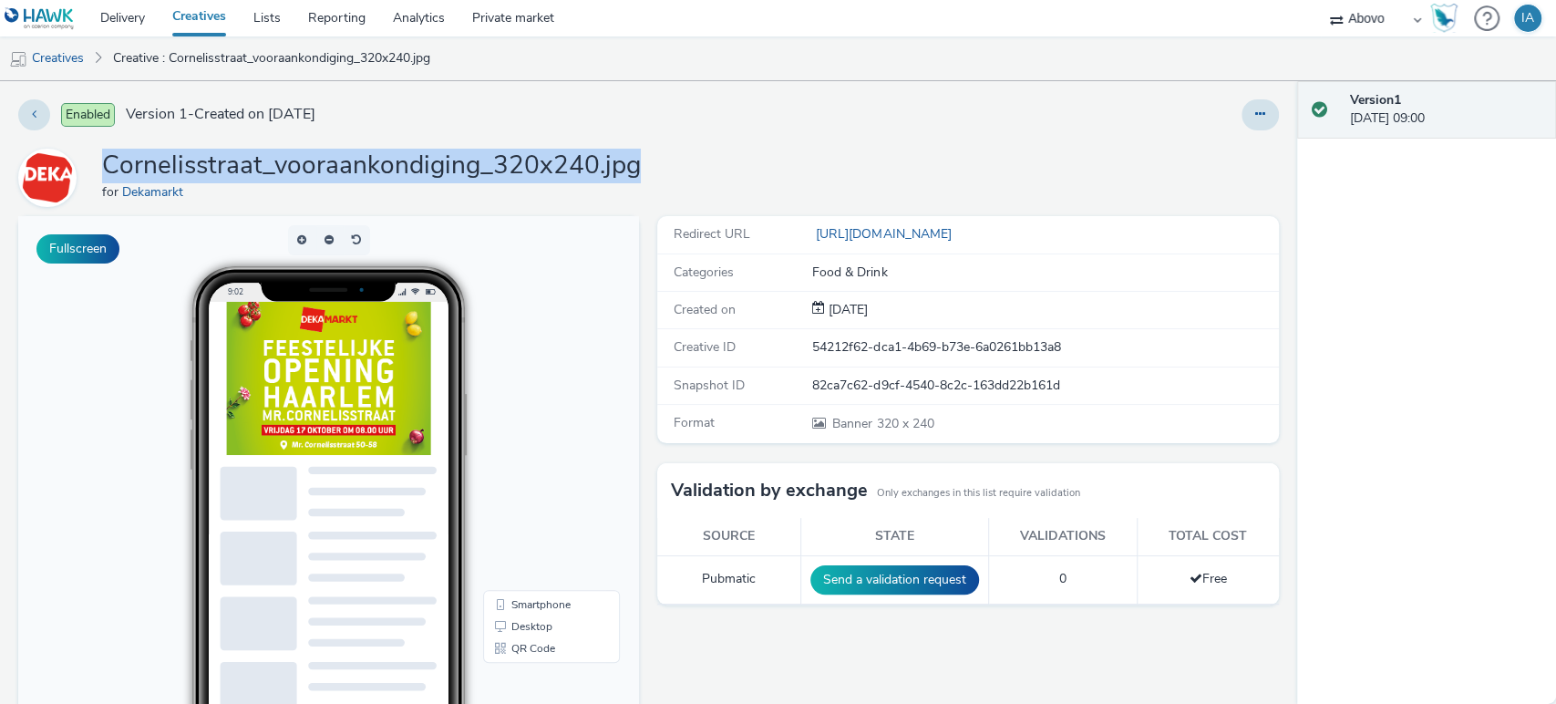
drag, startPoint x: 671, startPoint y: 159, endPoint x: 107, endPoint y: 151, distance: 564.2
click at [107, 151] on div "Cornelisstraat_vooraankondiging_320x240.jpg for Dekamarkt" at bounding box center [648, 178] width 1260 height 58
copy h1 "Cornelisstraat_vooraankondiging_320x240.jpg"
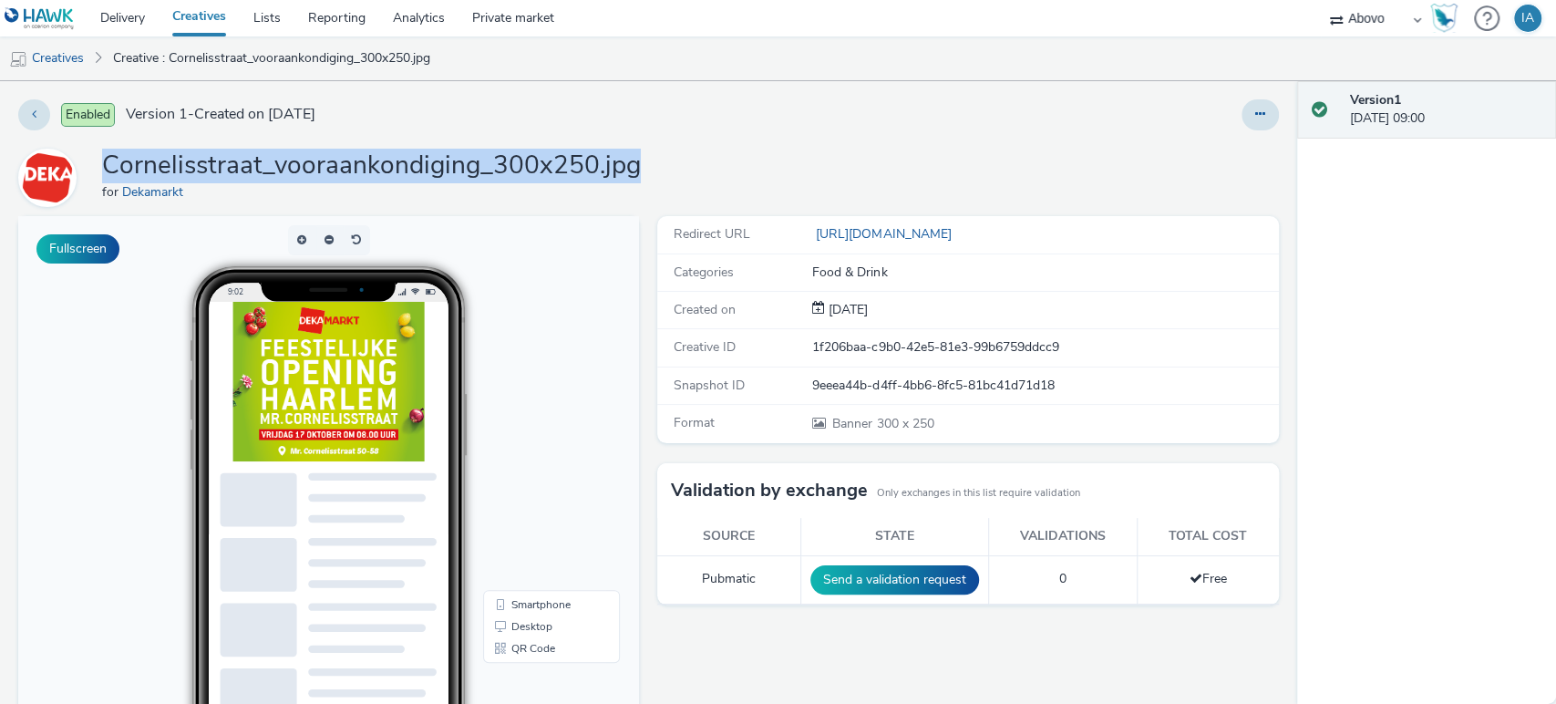
drag, startPoint x: 658, startPoint y: 168, endPoint x: 104, endPoint y: 159, distance: 554.2
click at [104, 159] on div "Cornelisstraat_vooraankondiging_300x250.jpg for Dekamarkt" at bounding box center [648, 178] width 1260 height 58
copy h1 "Cornelisstraat_vooraankondiging_300x250.jpg"
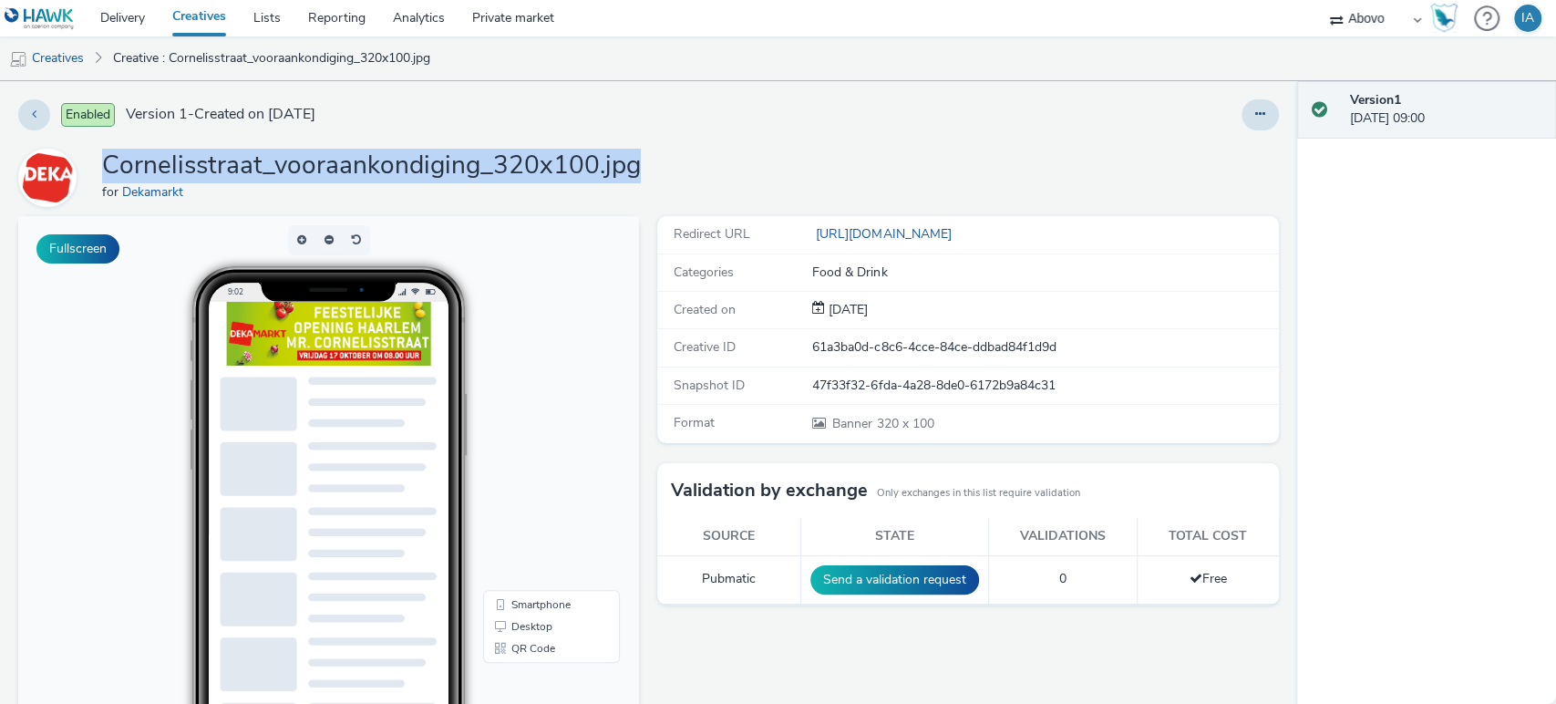
drag, startPoint x: 651, startPoint y: 170, endPoint x: 108, endPoint y: 163, distance: 542.3
click at [108, 163] on div "Cornelisstraat_vooraankondiging_320x100.jpg for Dekamarkt" at bounding box center [648, 178] width 1260 height 58
copy h1 "Cornelisstraat_vooraankondiging_320x100.jpg"
